Goal: Task Accomplishment & Management: Use online tool/utility

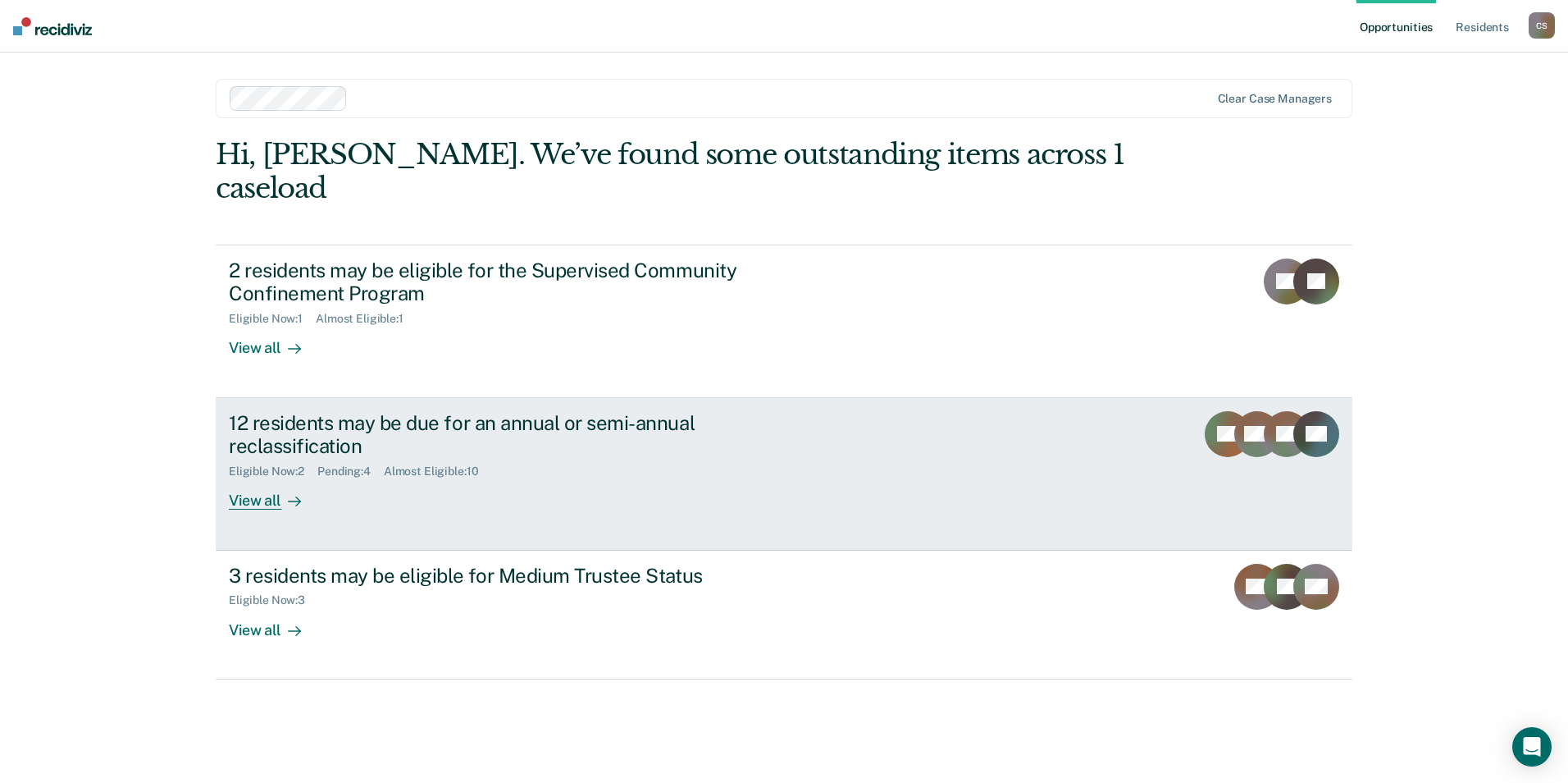
click at [346, 411] on div "12 residents may be due for an annual or semi-annual reclassification" at bounding box center [516, 435] width 575 height 48
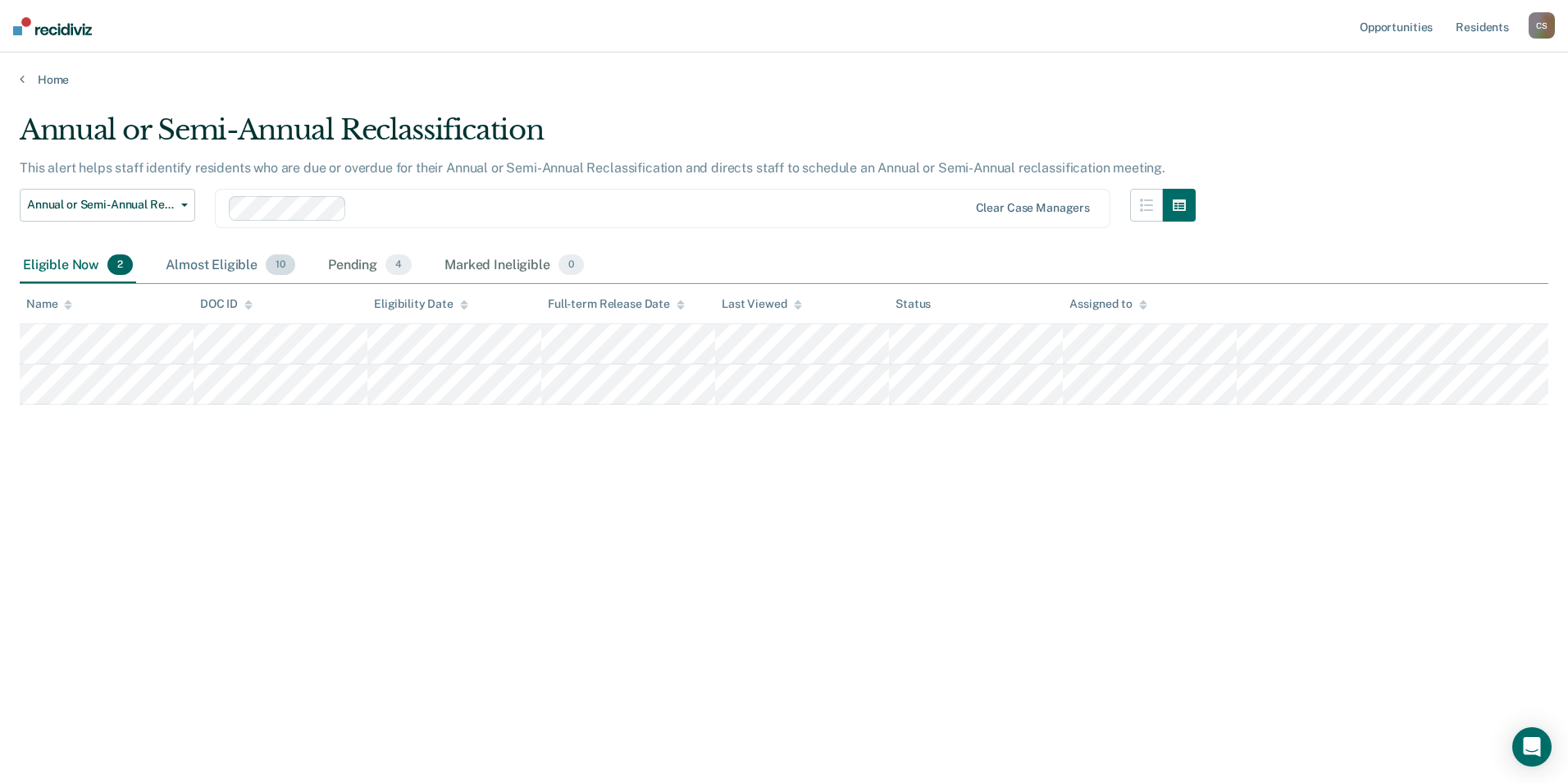
click at [236, 266] on div "Almost Eligible 10" at bounding box center [230, 266] width 136 height 36
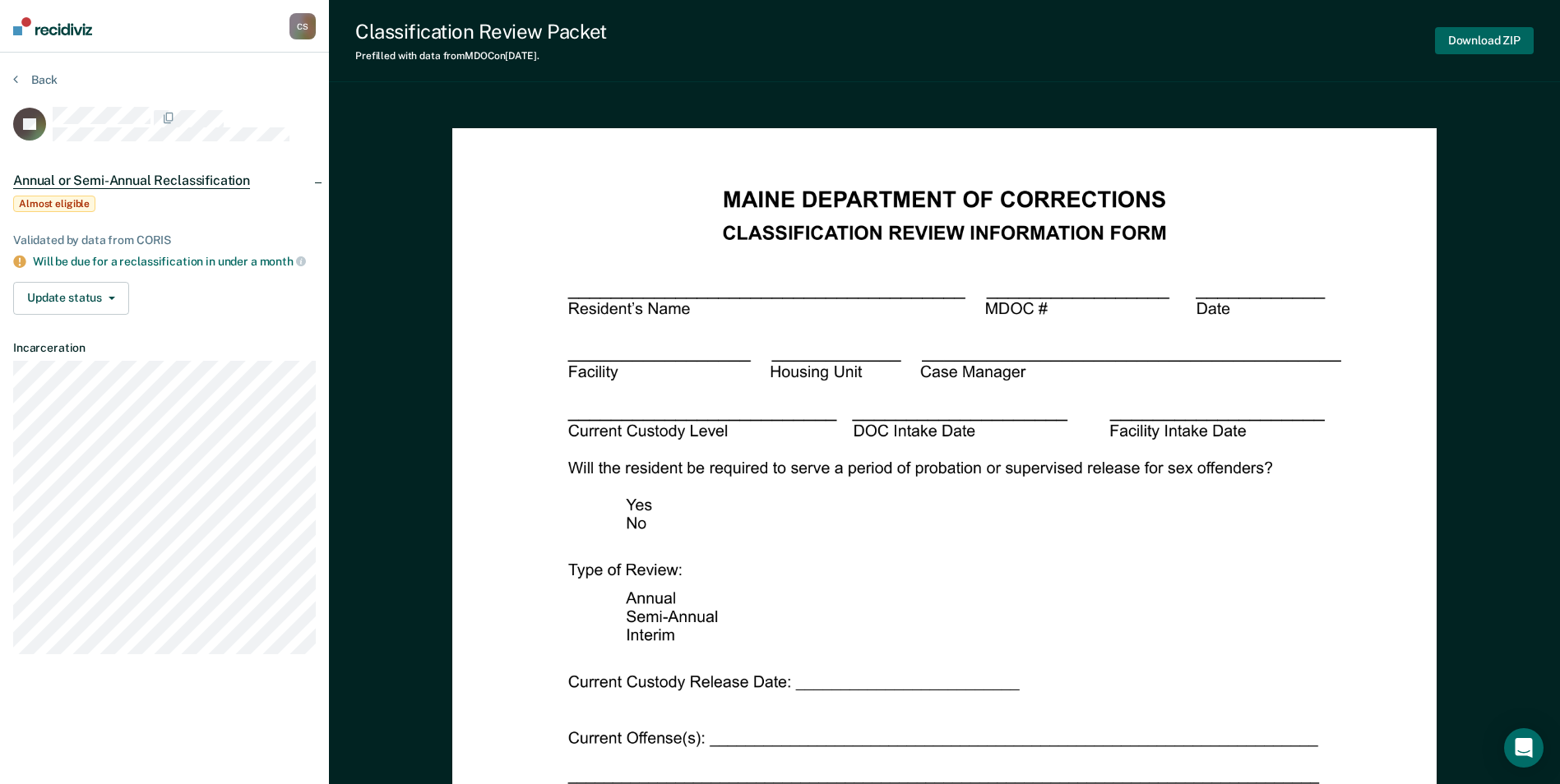
click at [1493, 31] on button "Download ZIP" at bounding box center [1483, 41] width 98 height 27
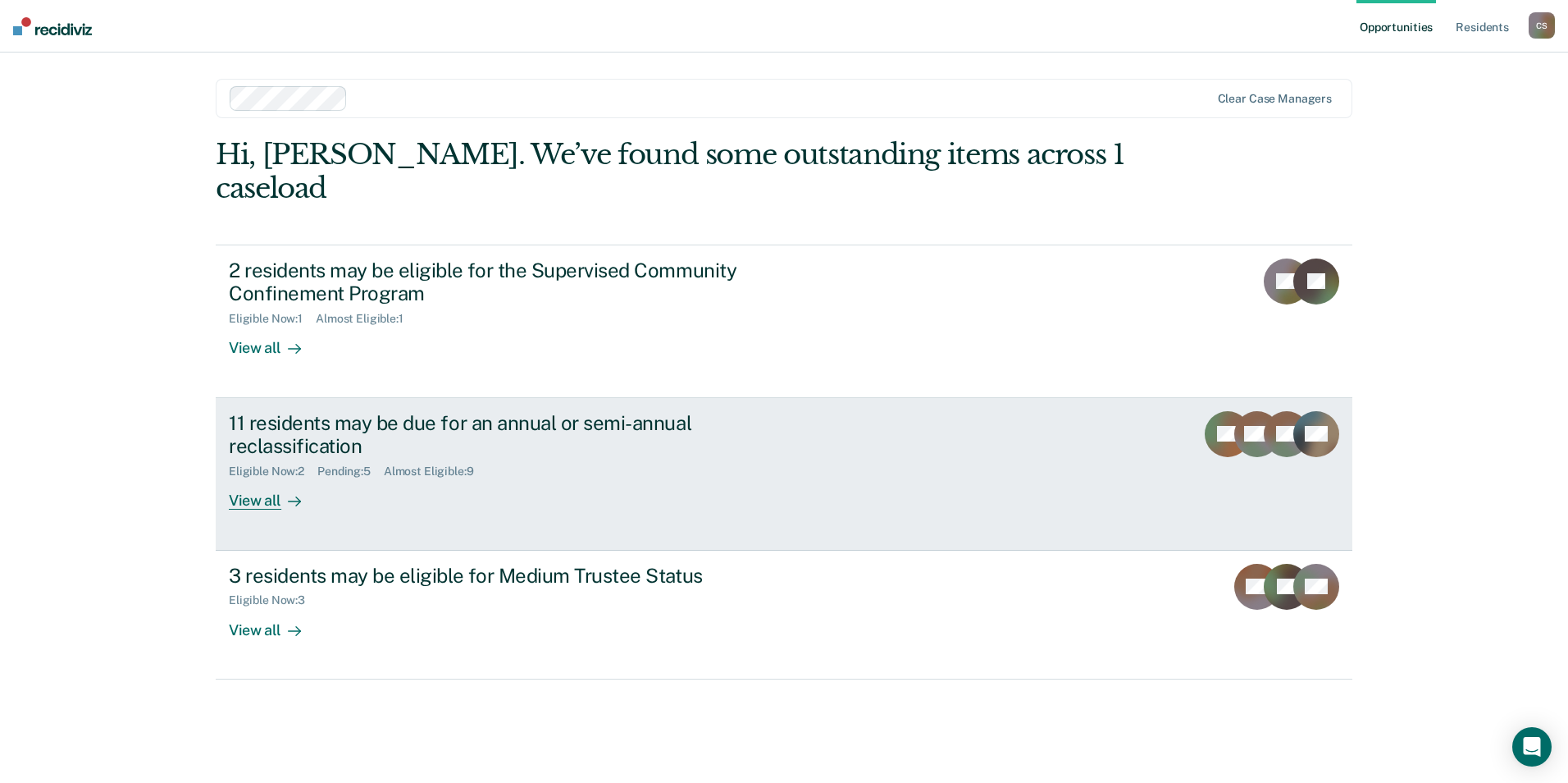
click at [311, 411] on div "11 residents may be due for an annual or semi-annual reclassification" at bounding box center [516, 435] width 575 height 48
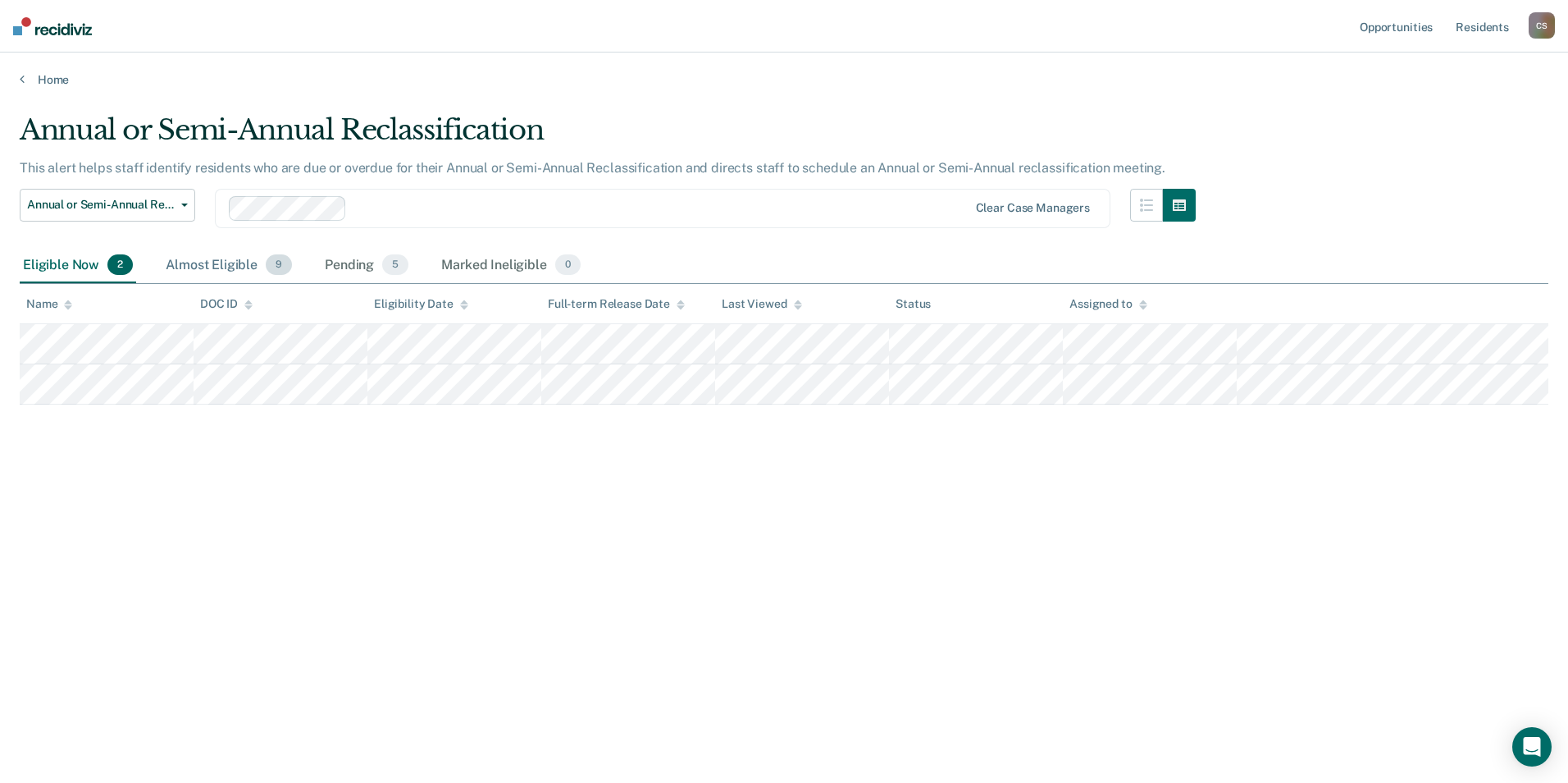
click at [224, 266] on div "Almost Eligible 9" at bounding box center [228, 266] width 133 height 36
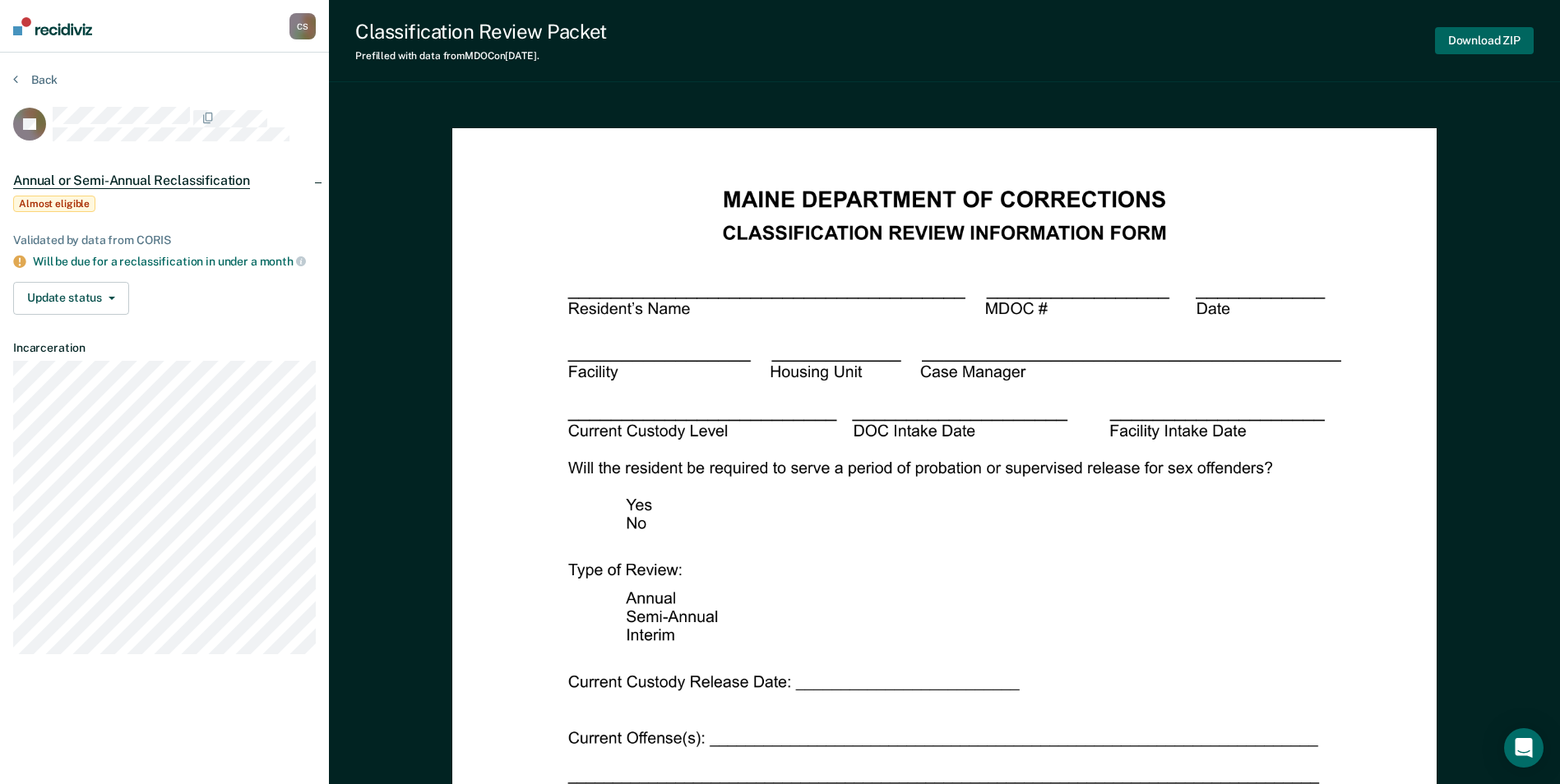
click at [1466, 34] on button "Download ZIP" at bounding box center [1483, 41] width 98 height 27
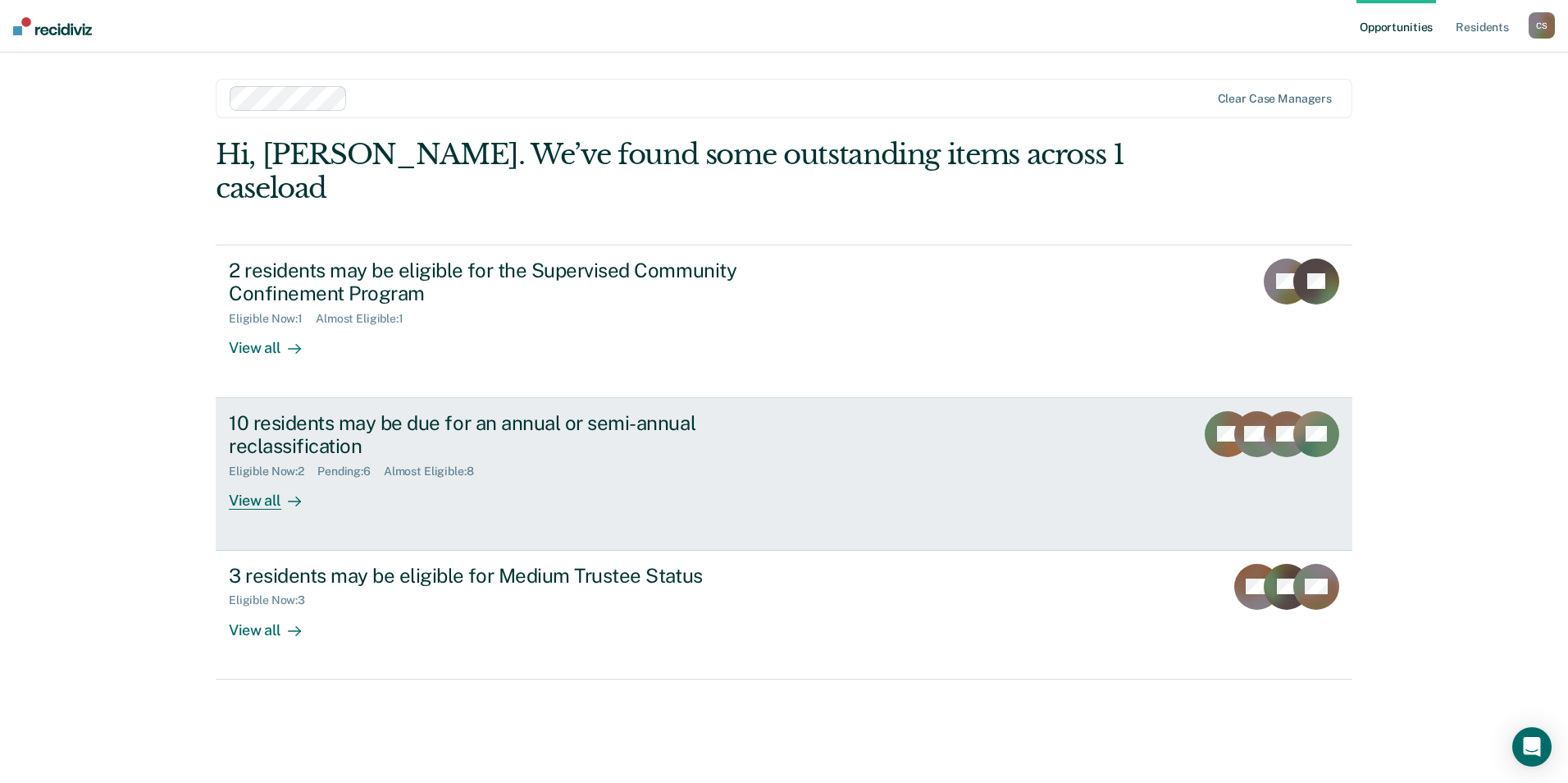
click at [298, 411] on div "10 residents may be due for an annual or semi-annual reclassification" at bounding box center [516, 435] width 575 height 48
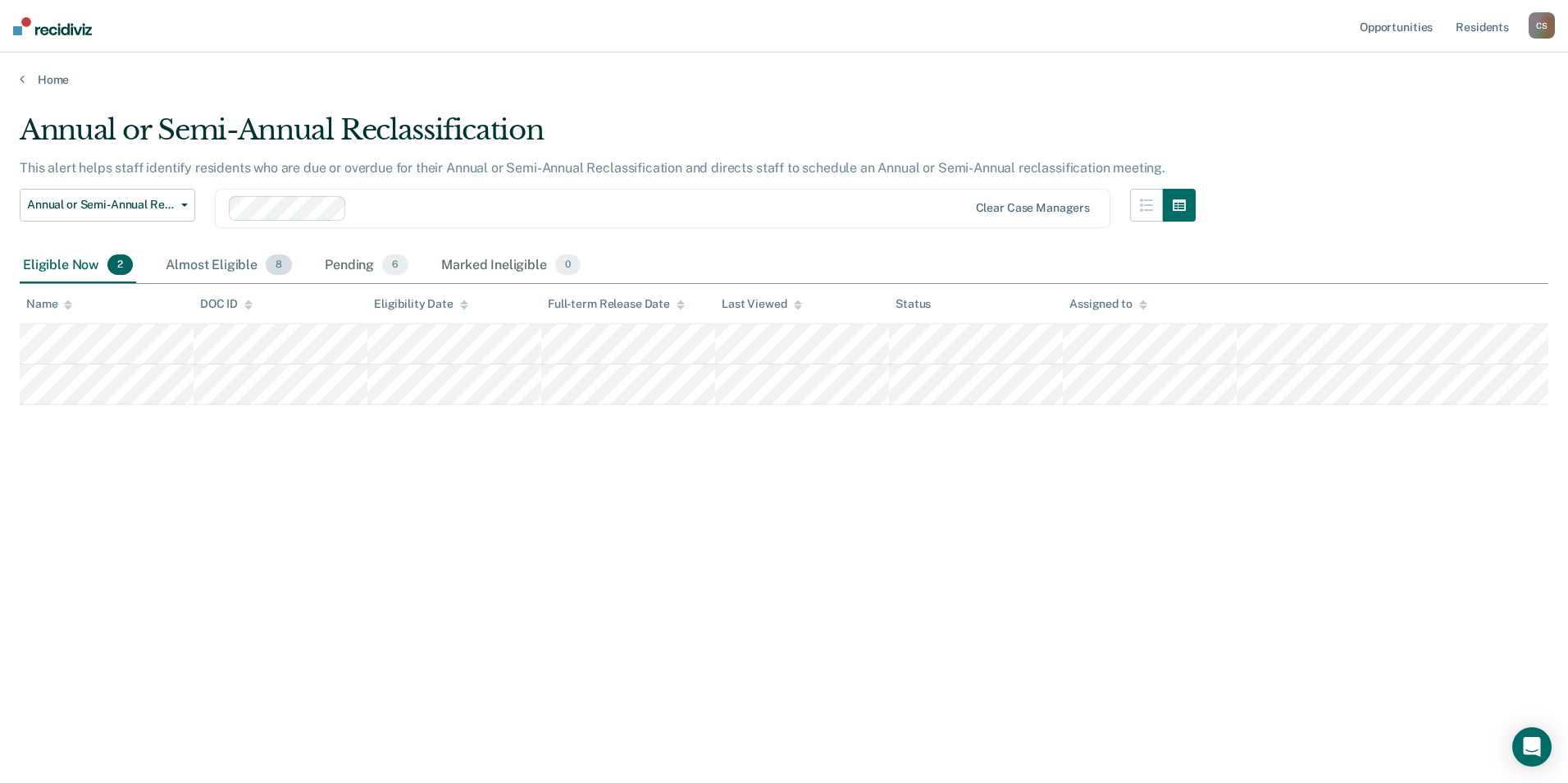
click at [233, 268] on div "Almost Eligible 8" at bounding box center [228, 266] width 133 height 36
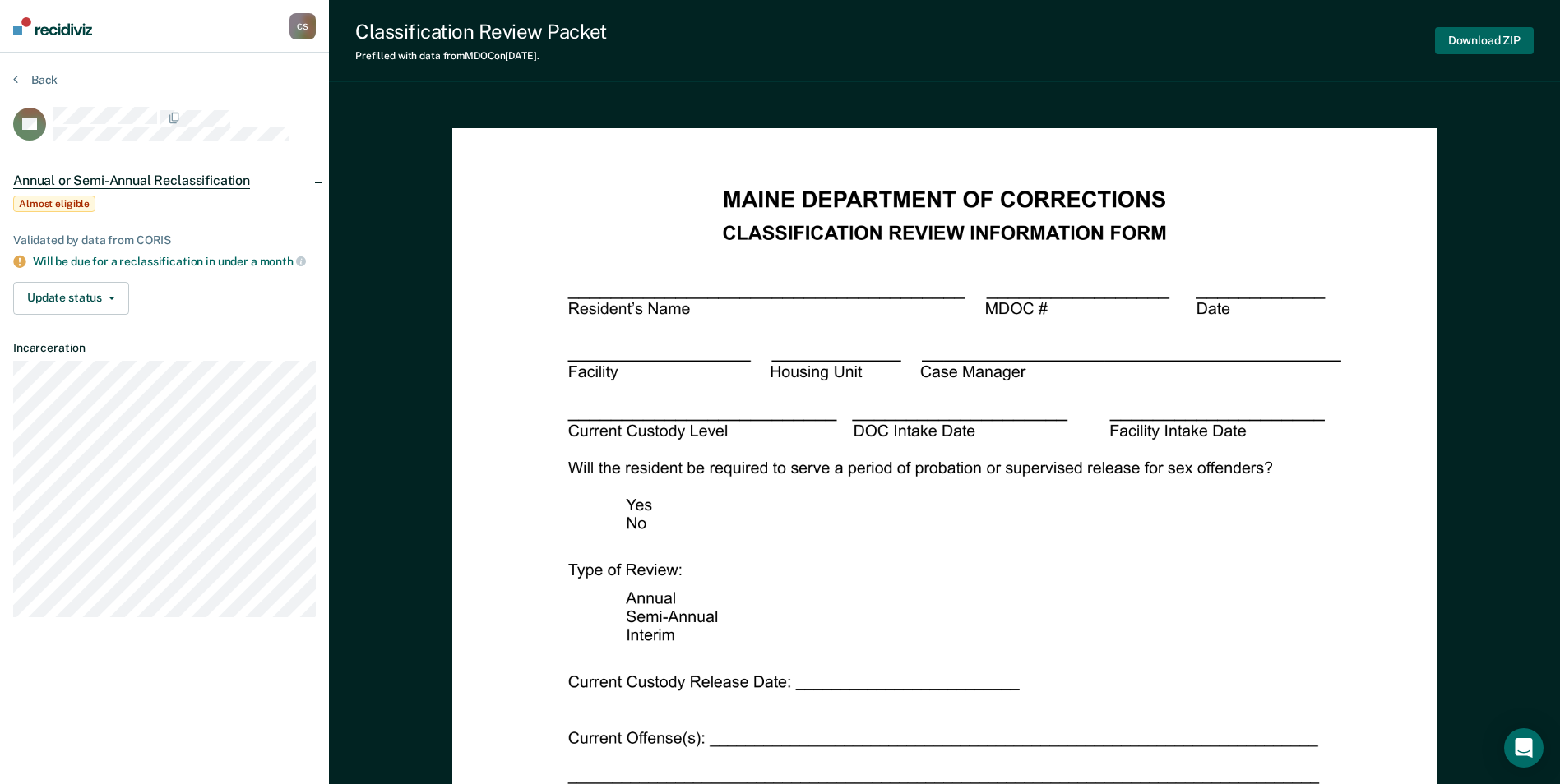
click at [1471, 35] on button "Download ZIP" at bounding box center [1483, 41] width 98 height 27
